Goal: Transaction & Acquisition: Purchase product/service

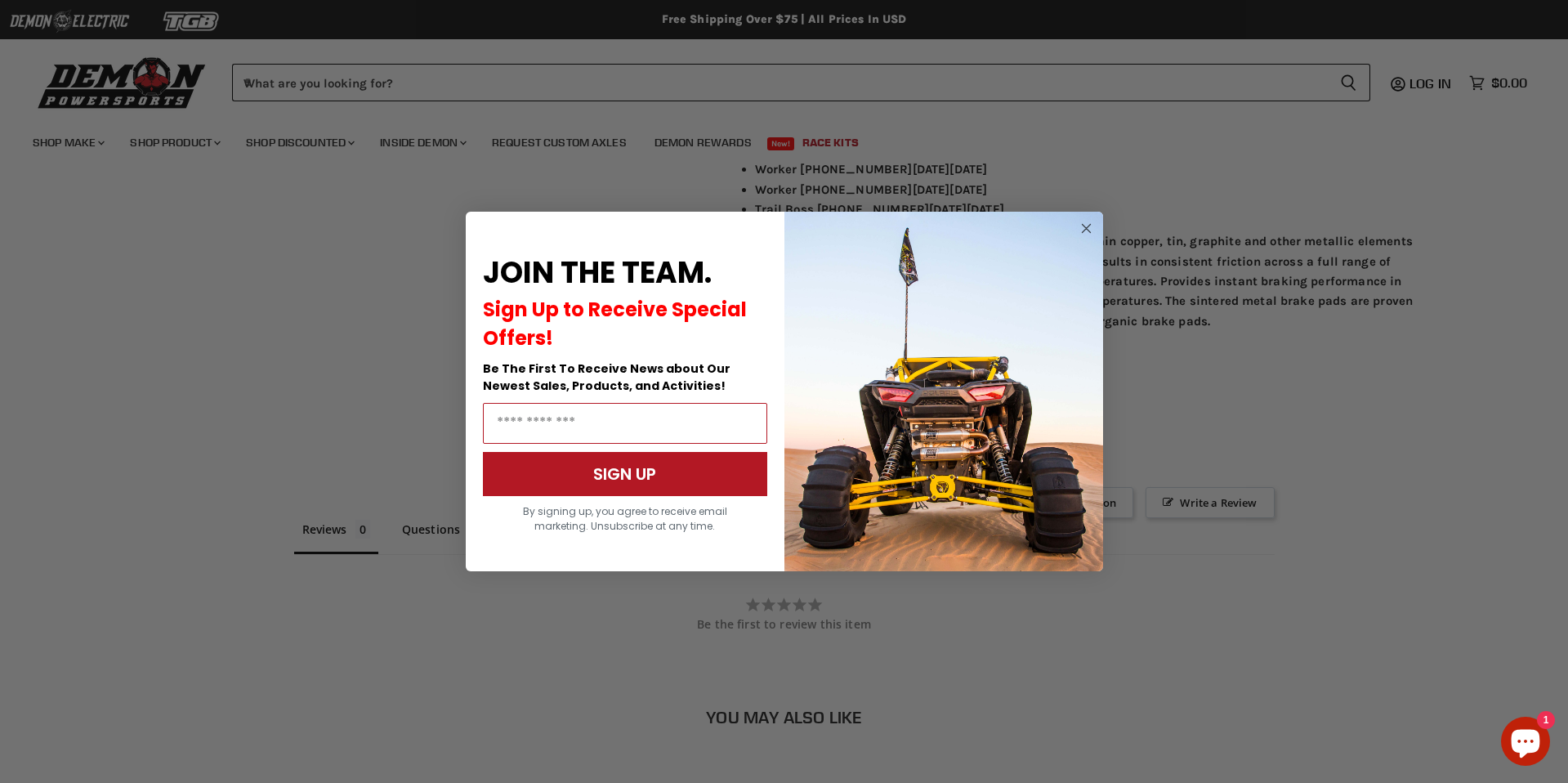
scroll to position [1347, 0]
